Goal: Task Accomplishment & Management: Use online tool/utility

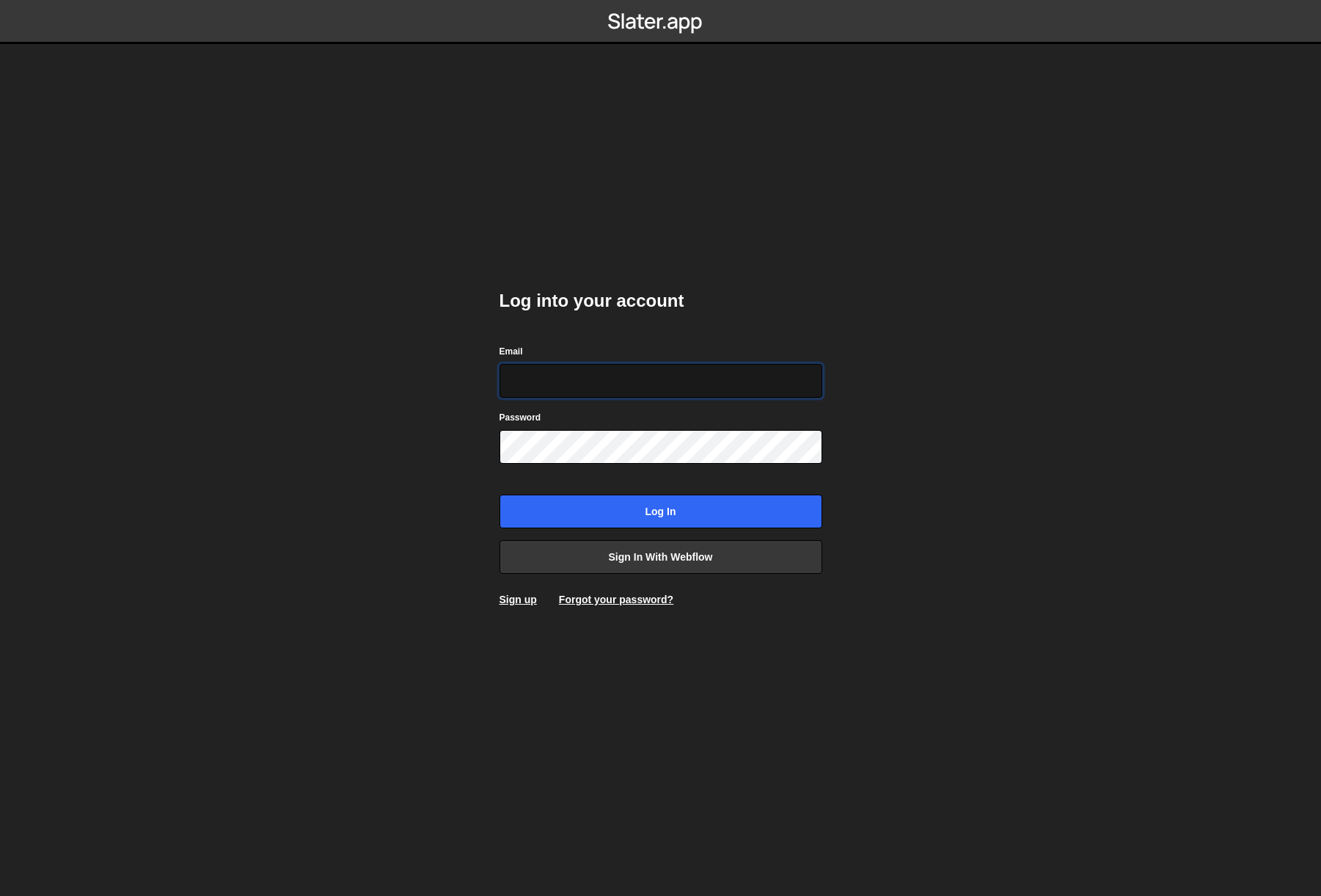
type input "[EMAIL_ADDRESS][DOMAIN_NAME]"
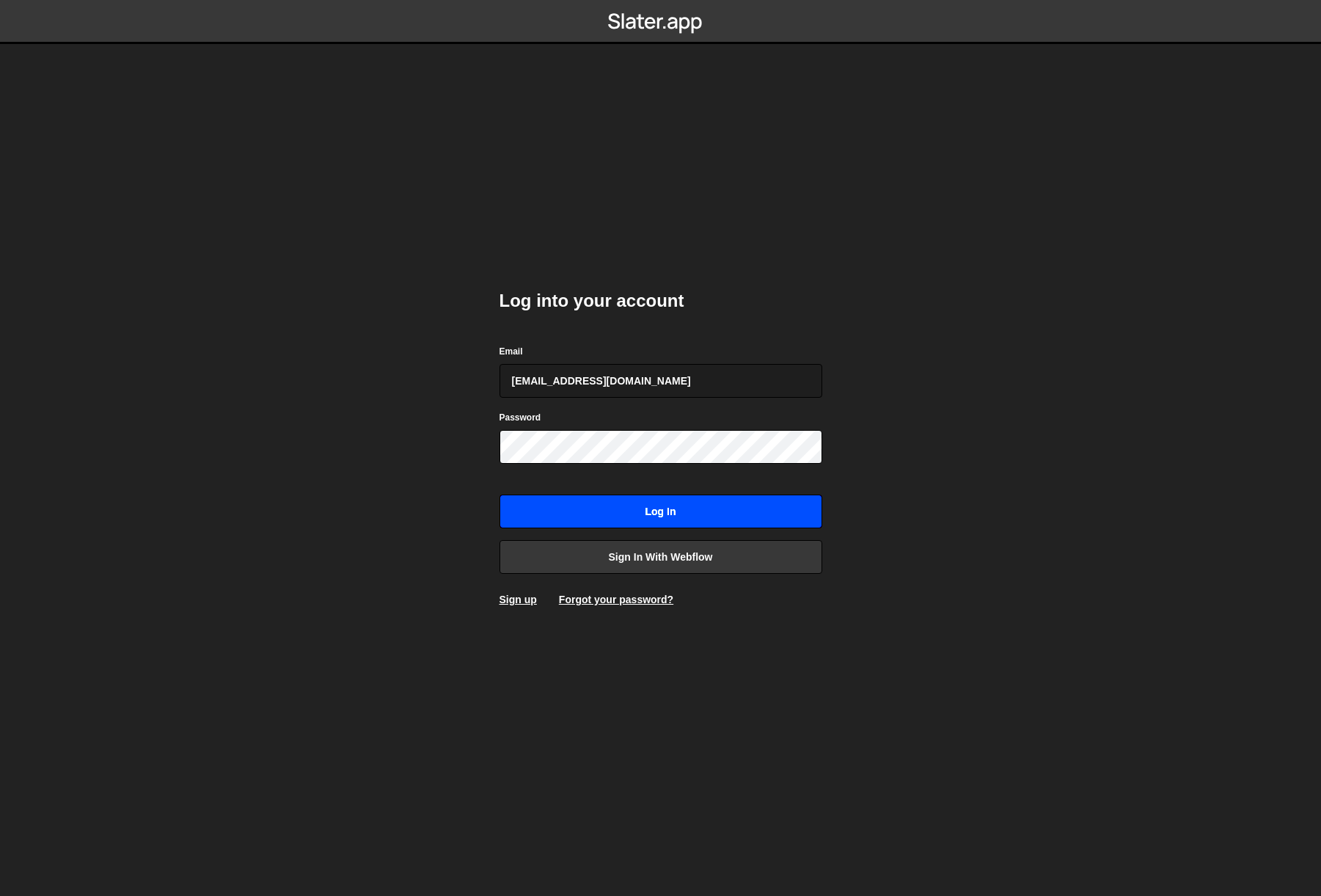
click at [687, 509] on input "Log in" at bounding box center [661, 511] width 323 height 34
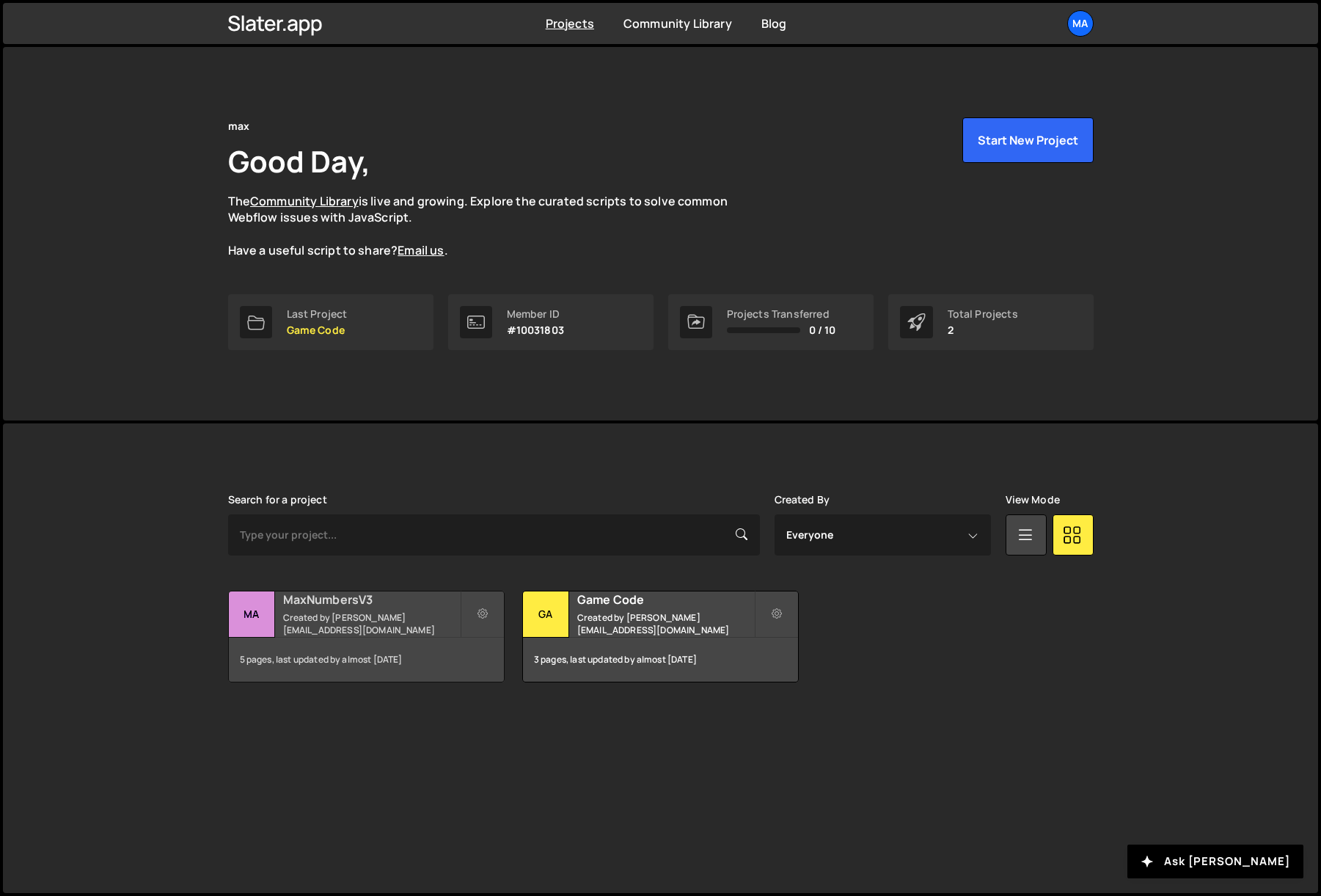
click at [279, 605] on div "MaxNumbersV3 Created by johnbacic@mac.com" at bounding box center [366, 613] width 275 height 45
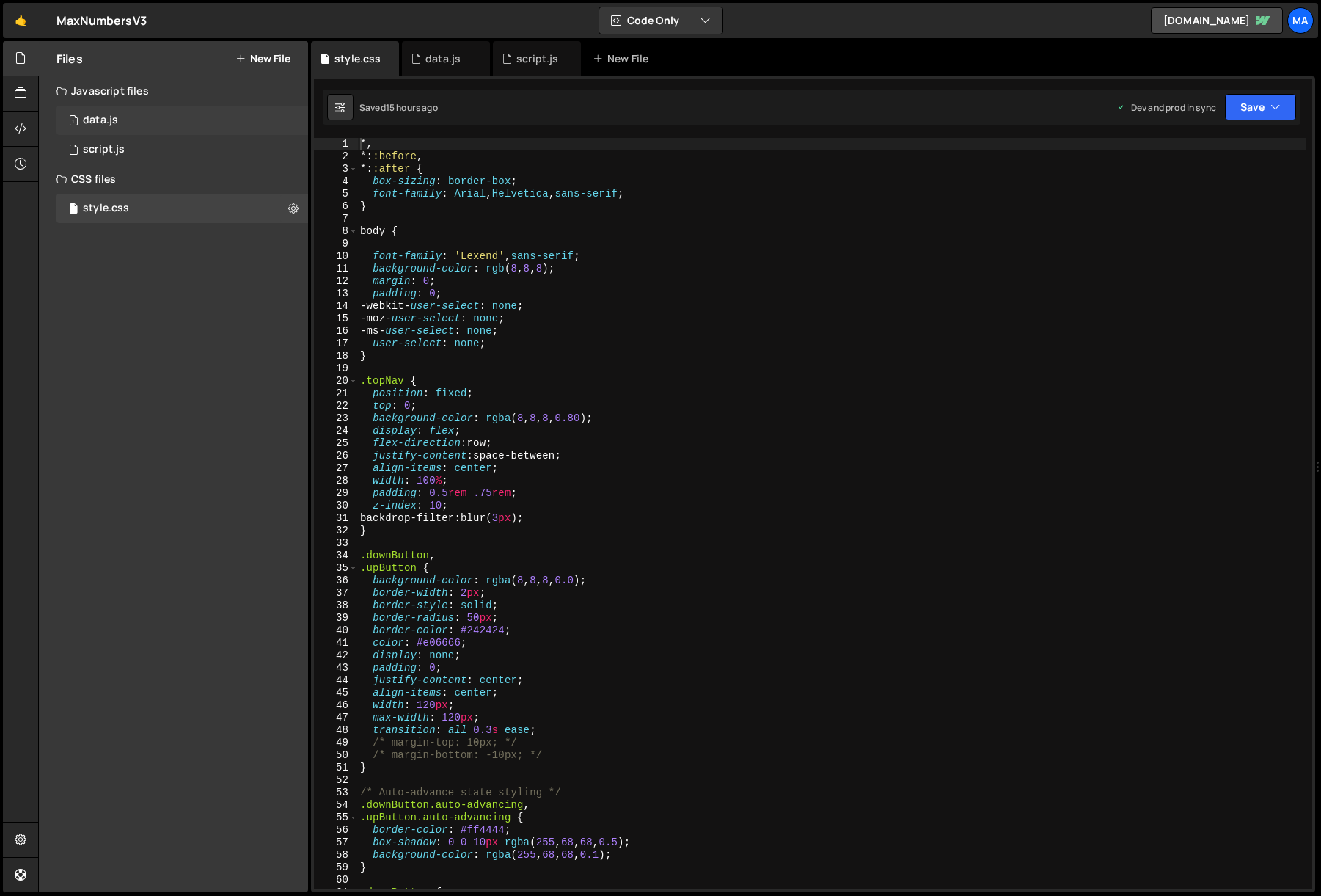
click at [100, 122] on div "data.js" at bounding box center [100, 120] width 35 height 13
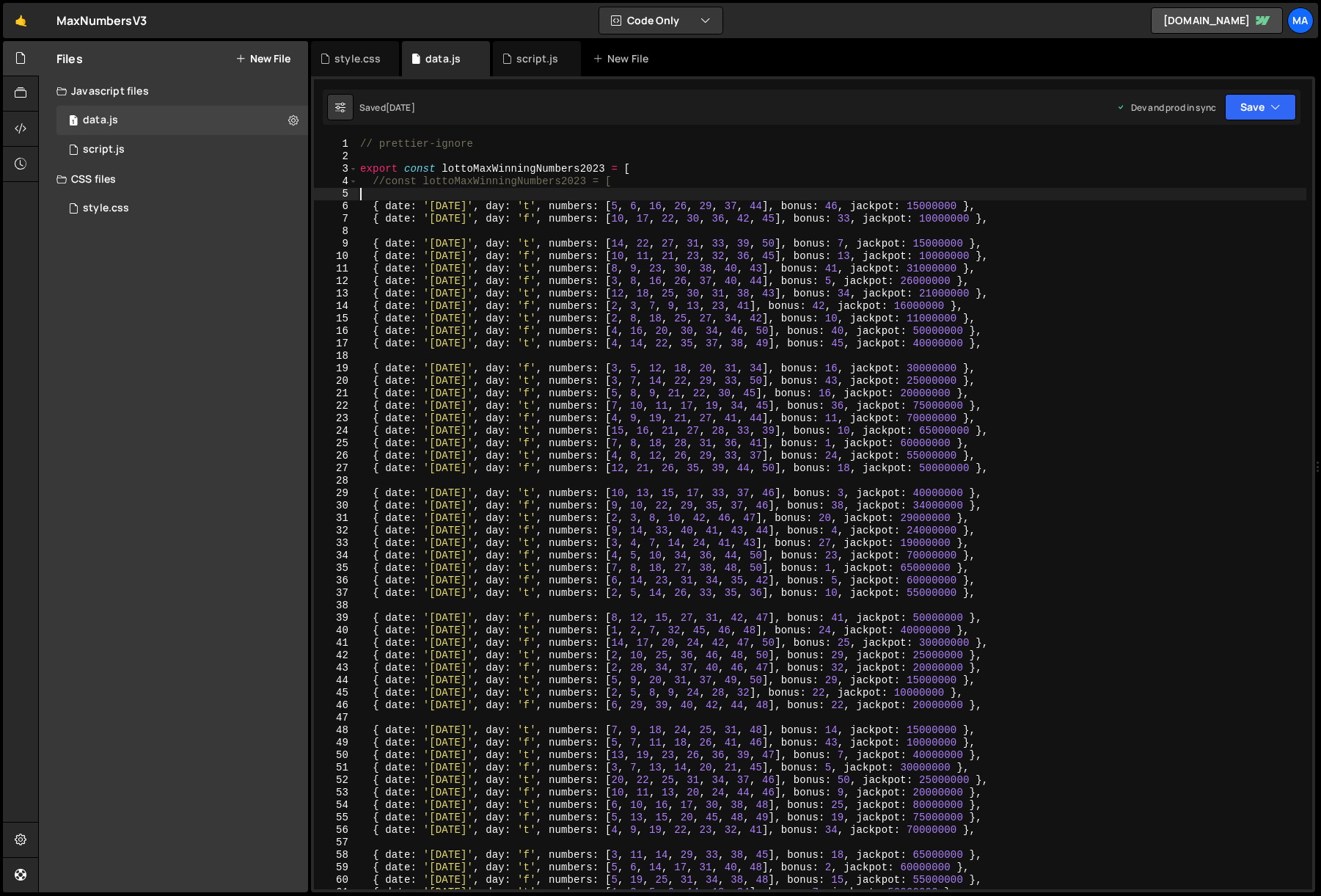
click at [385, 196] on div "// prettier-ignore export const lottoMaxWinningNumbers2023 = [ //const lottoMax…" at bounding box center [832, 526] width 949 height 776
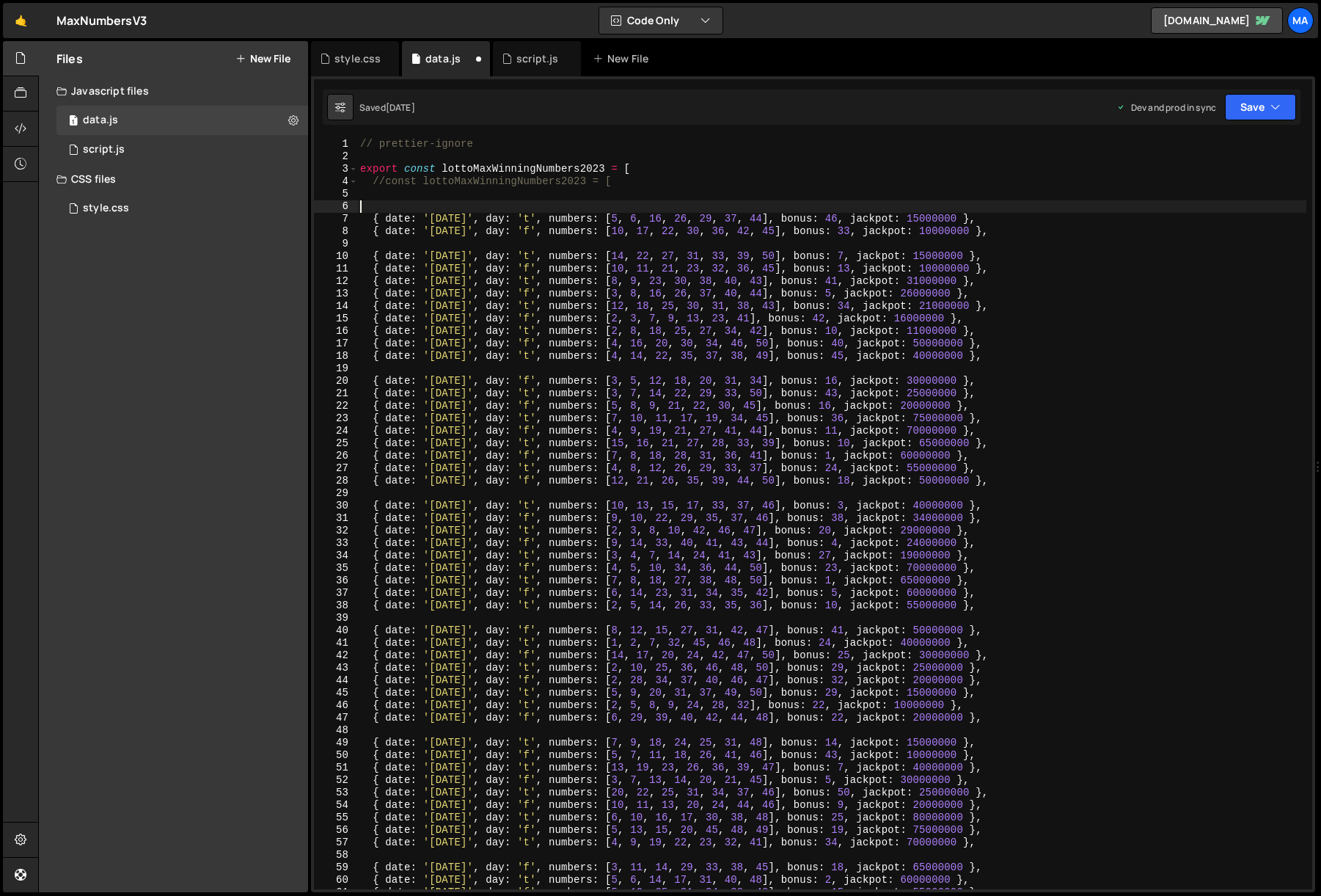
paste textarea "{ date: 'October 10, 2025', day: 'f', numbers: [4, 9, 10, 16, 33, 45, 50], bonu…"
type textarea "{ date: 'October 10, 2025', day: 'f', numbers: [4, 9, 10, 16, 33, 45, 50], bonu…"
click at [1231, 108] on button "Save" at bounding box center [1260, 107] width 72 height 26
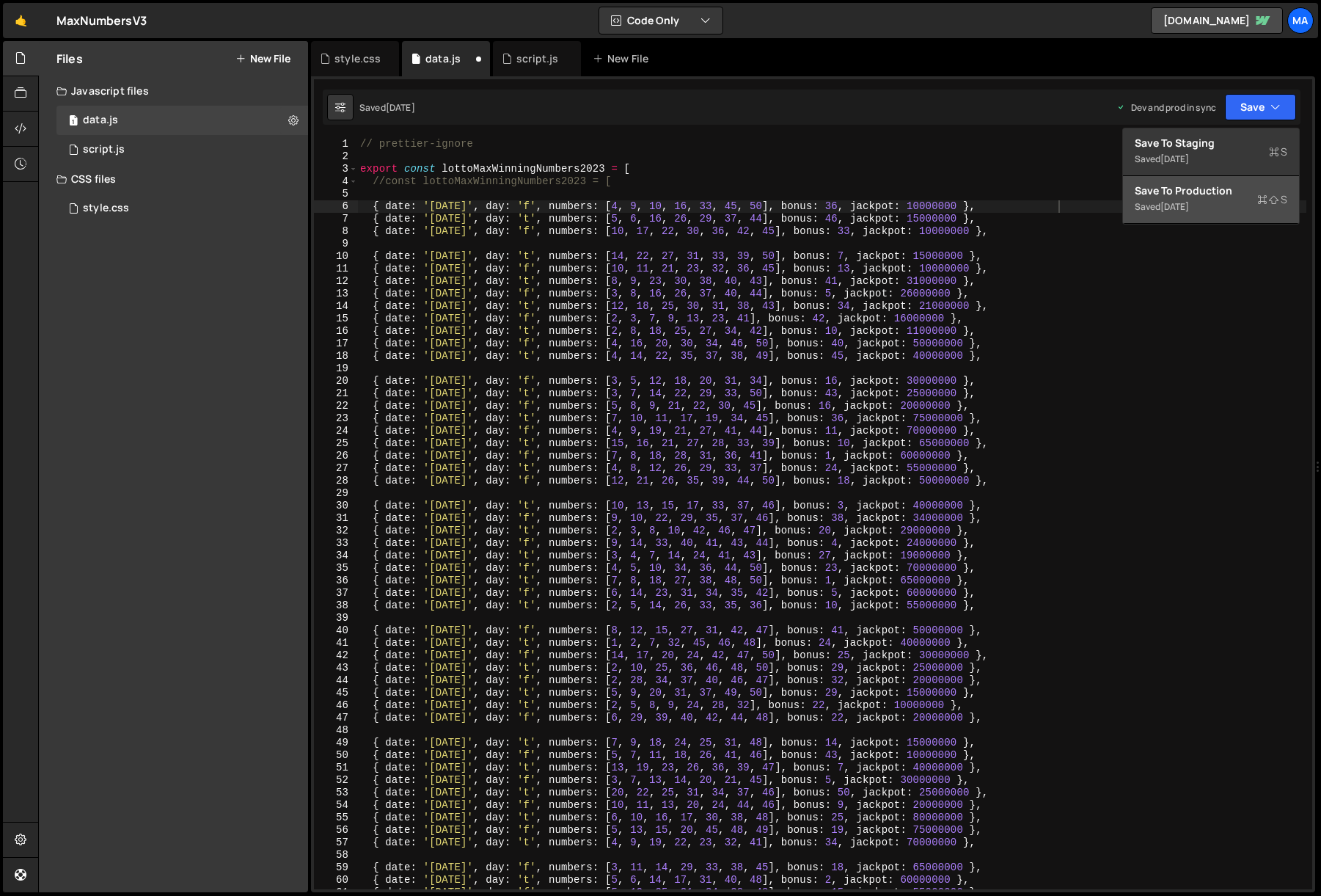
click at [1182, 201] on div "3 days ago" at bounding box center [1175, 206] width 29 height 12
